Goal: Task Accomplishment & Management: Use online tool/utility

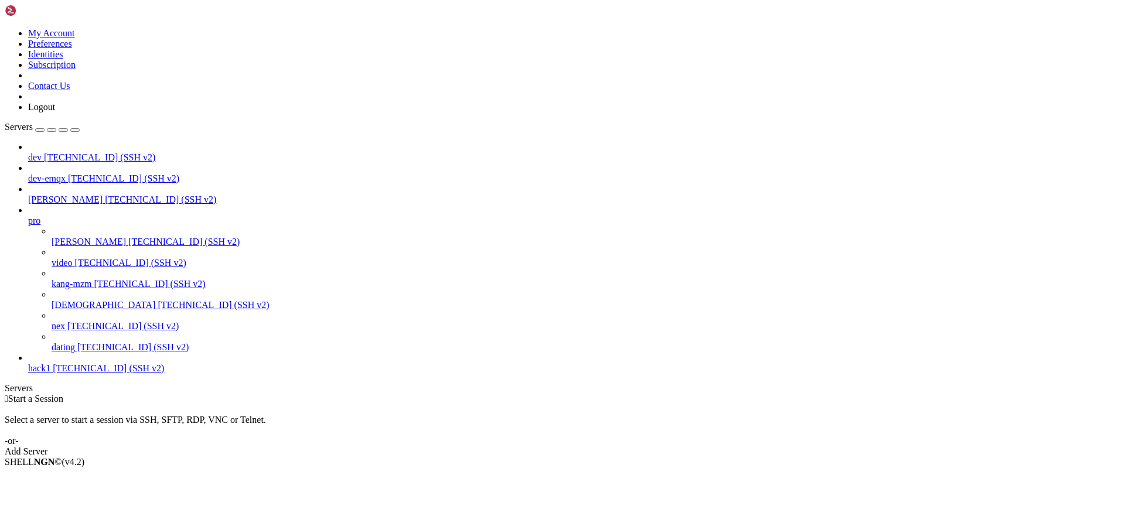
click at [158, 300] on span "[TECHNICAL_ID] (SSH v2)" at bounding box center [213, 305] width 111 height 10
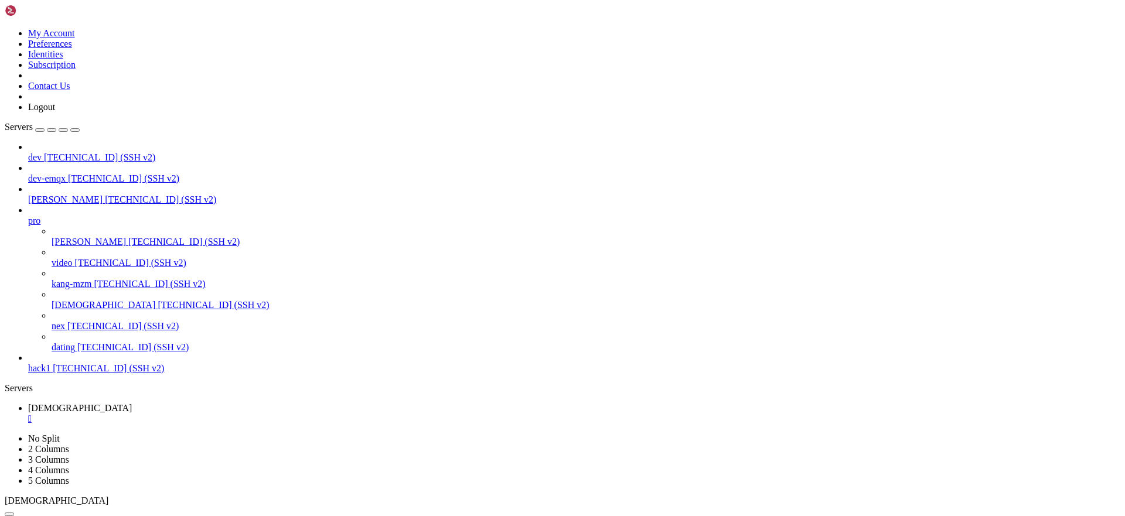
scroll to position [546, 0]
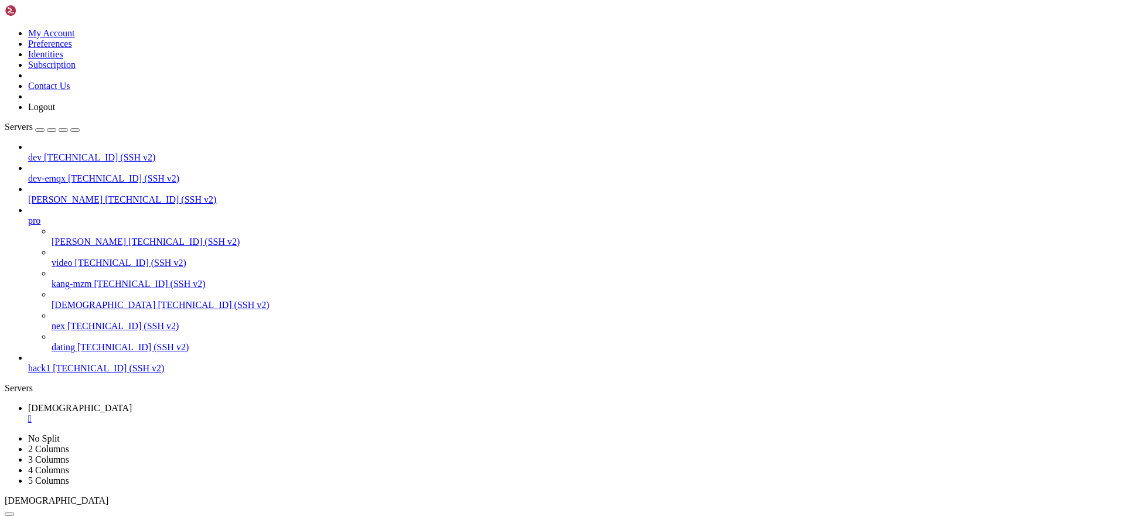
drag, startPoint x: 367, startPoint y: 1032, endPoint x: 13, endPoint y: 956, distance: 362.0
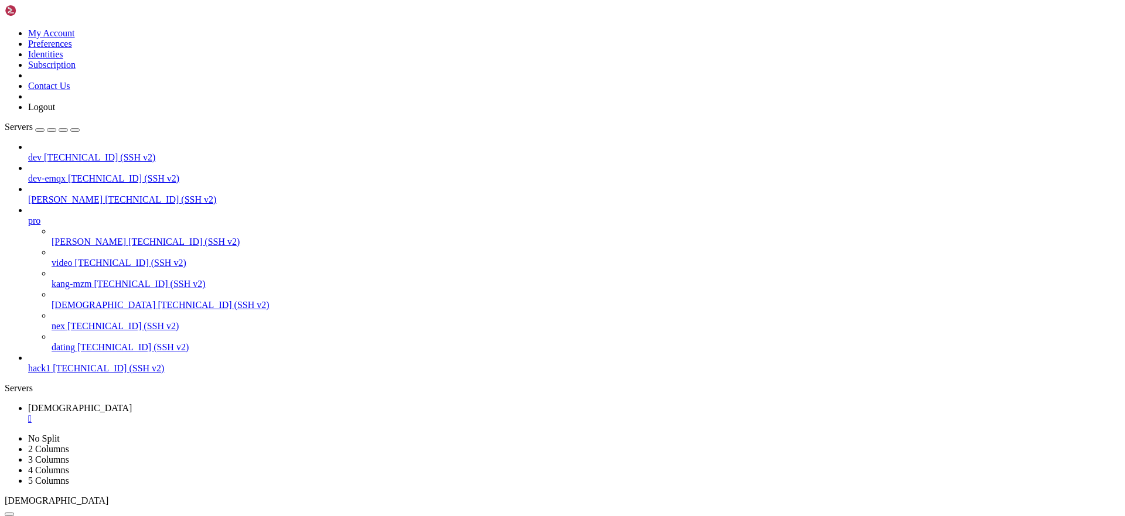
copy div "Complete! Invalid configuration value: failovermethod=priority in /etc/yum.repo…"
drag, startPoint x: 368, startPoint y: 1031, endPoint x: 11, endPoint y: 865, distance: 394.4
copy div "Installed: centos-linux-release-8.5-1.2111.el8.noarch centos-linux-repos-8-3.el…"
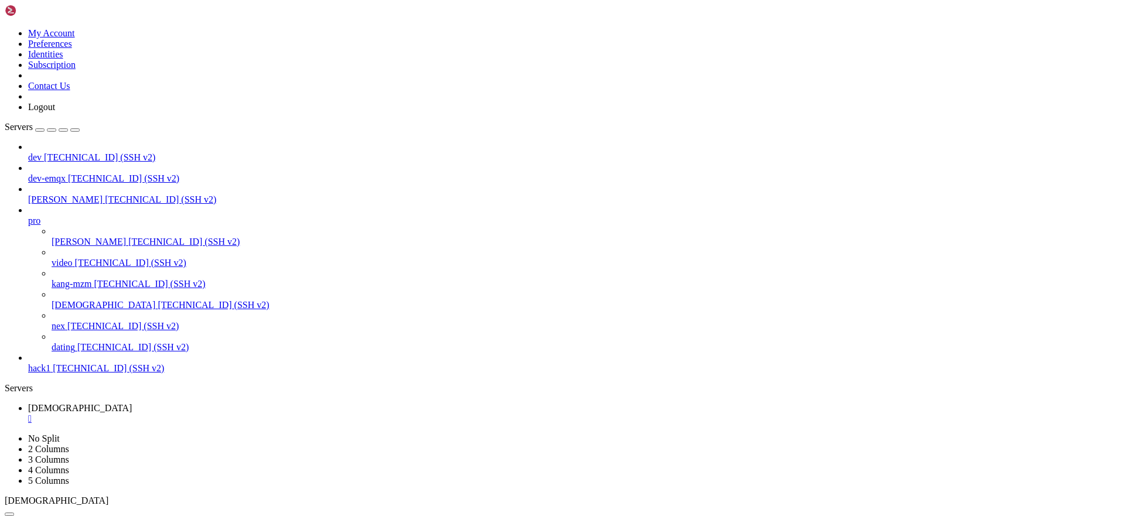
scroll to position [30170, 0]
click at [92, 350] on span "[TECHNICAL_ID] (SSH v2)" at bounding box center [132, 347] width 111 height 10
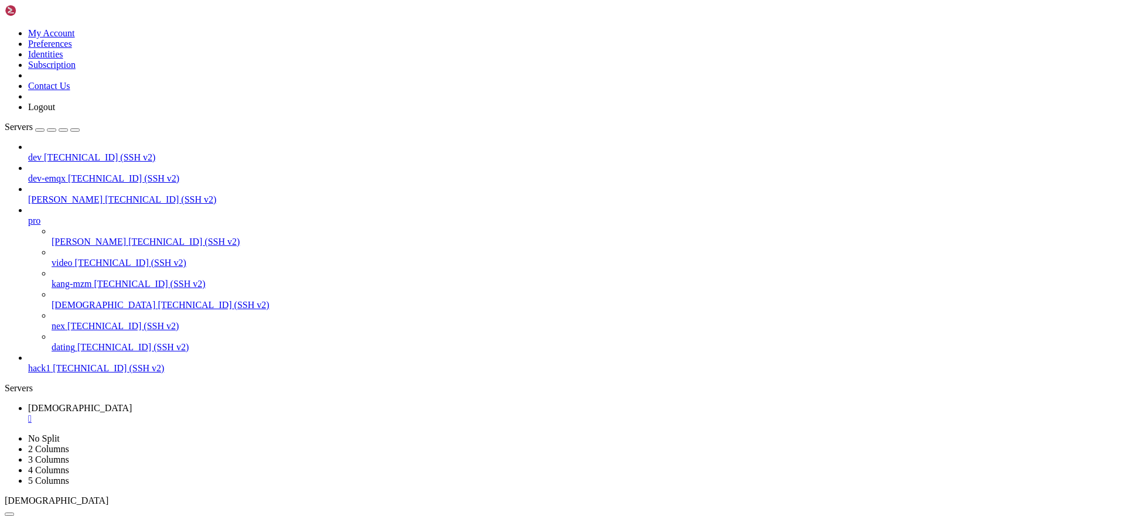
click at [92, 350] on span "[TECHNICAL_ID] (SSH v2)" at bounding box center [132, 347] width 111 height 10
click at [275, 435] on div "" at bounding box center [574, 440] width 1093 height 11
